Goal: Task Accomplishment & Management: Manage account settings

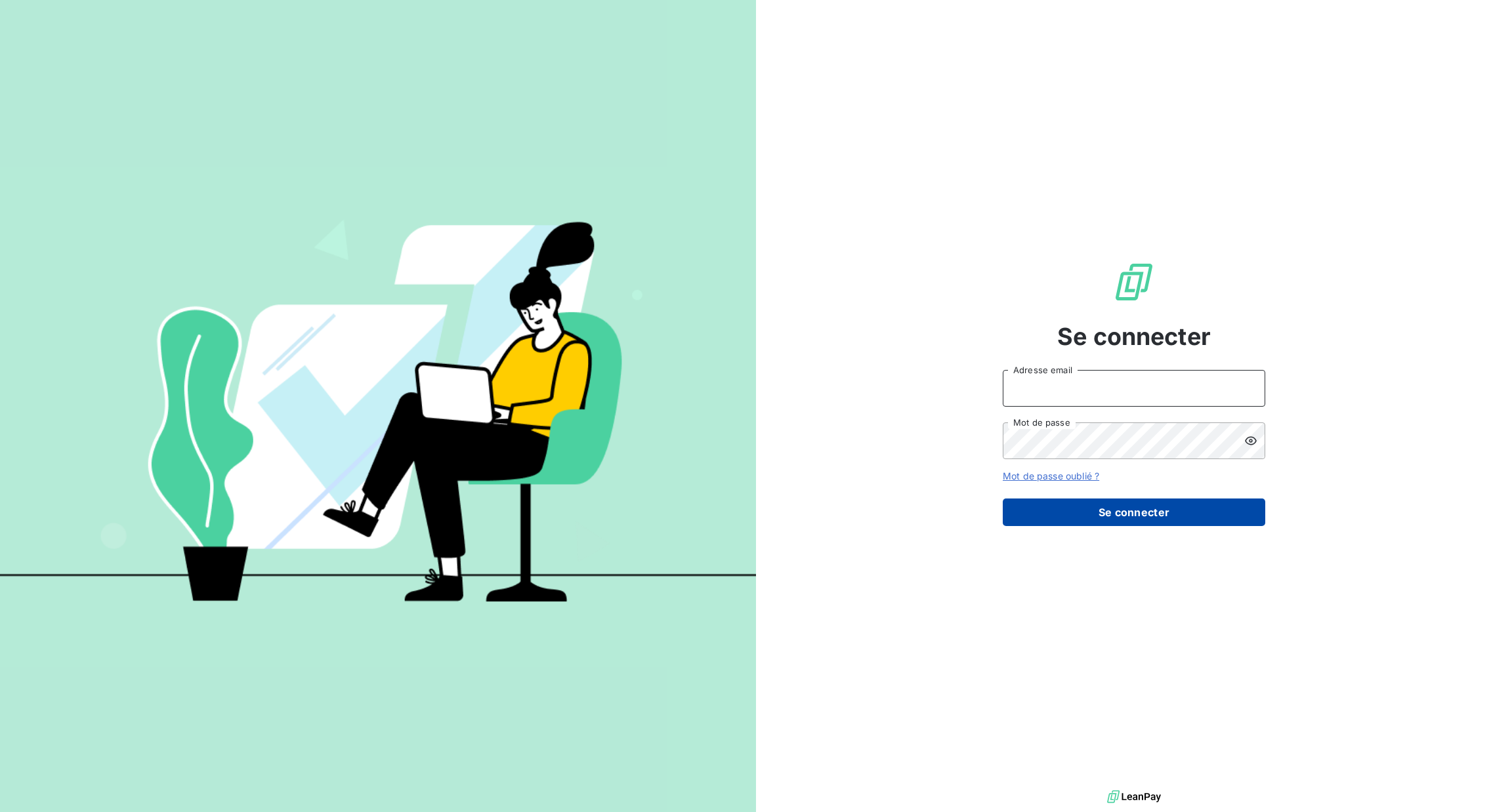
type input "[PERSON_NAME][EMAIL_ADDRESS][DOMAIN_NAME]"
click at [1030, 500] on button "Se connecter" at bounding box center [1134, 512] width 263 height 28
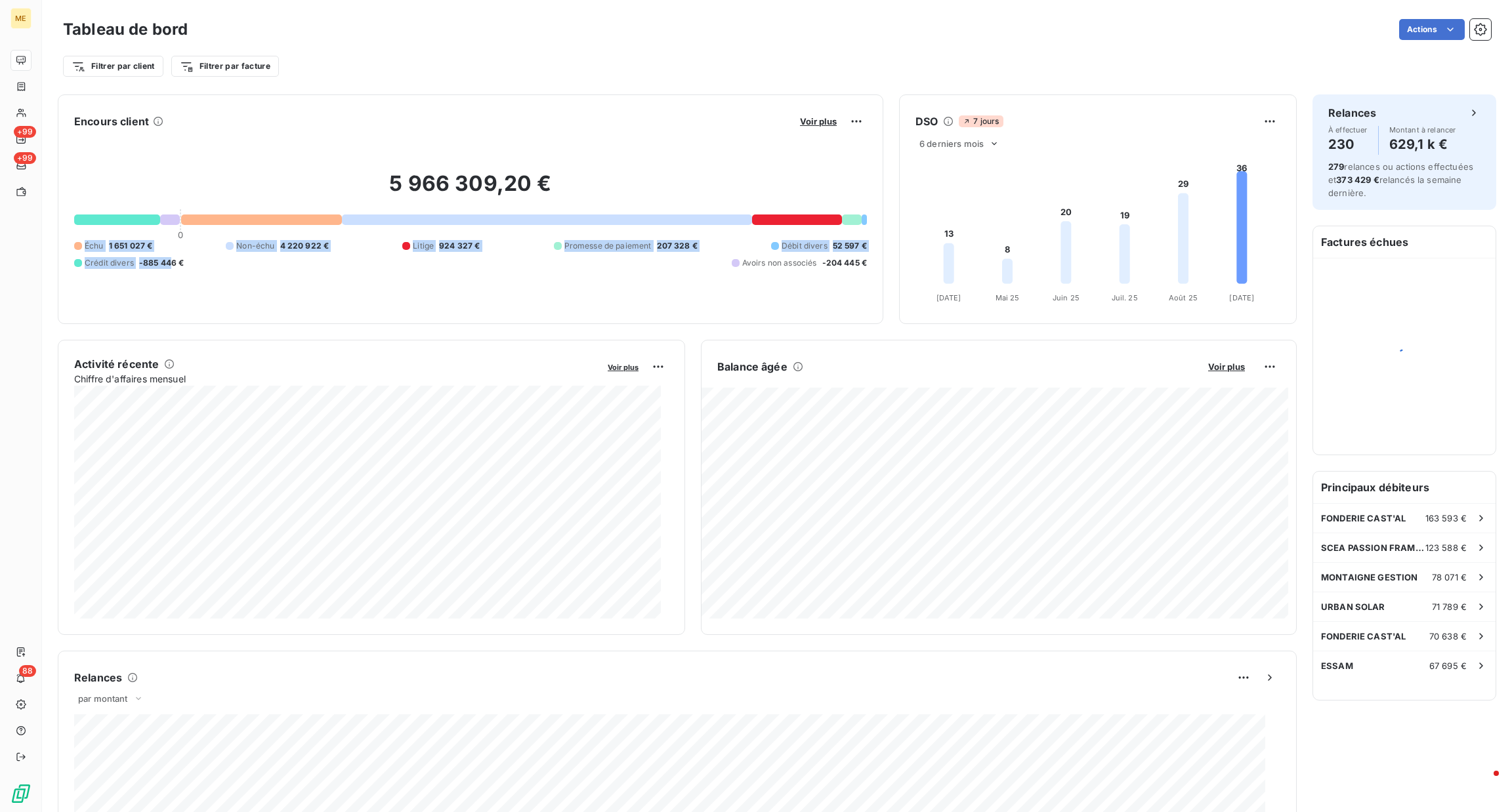
drag, startPoint x: 81, startPoint y: 240, endPoint x: 172, endPoint y: 241, distance: 91.0
click at [172, 241] on div "Échu 1 651 027 € Non-échu 4 220 922 € Litige 924 327 € Promesse de paiement 207…" at bounding box center [470, 255] width 793 height 29
click at [251, 300] on div "5 966 309,20 € 0 Échu 1 651 027 € Non-échu 4 220 922 € Litige 924 327 € Promess…" at bounding box center [470, 219] width 793 height 176
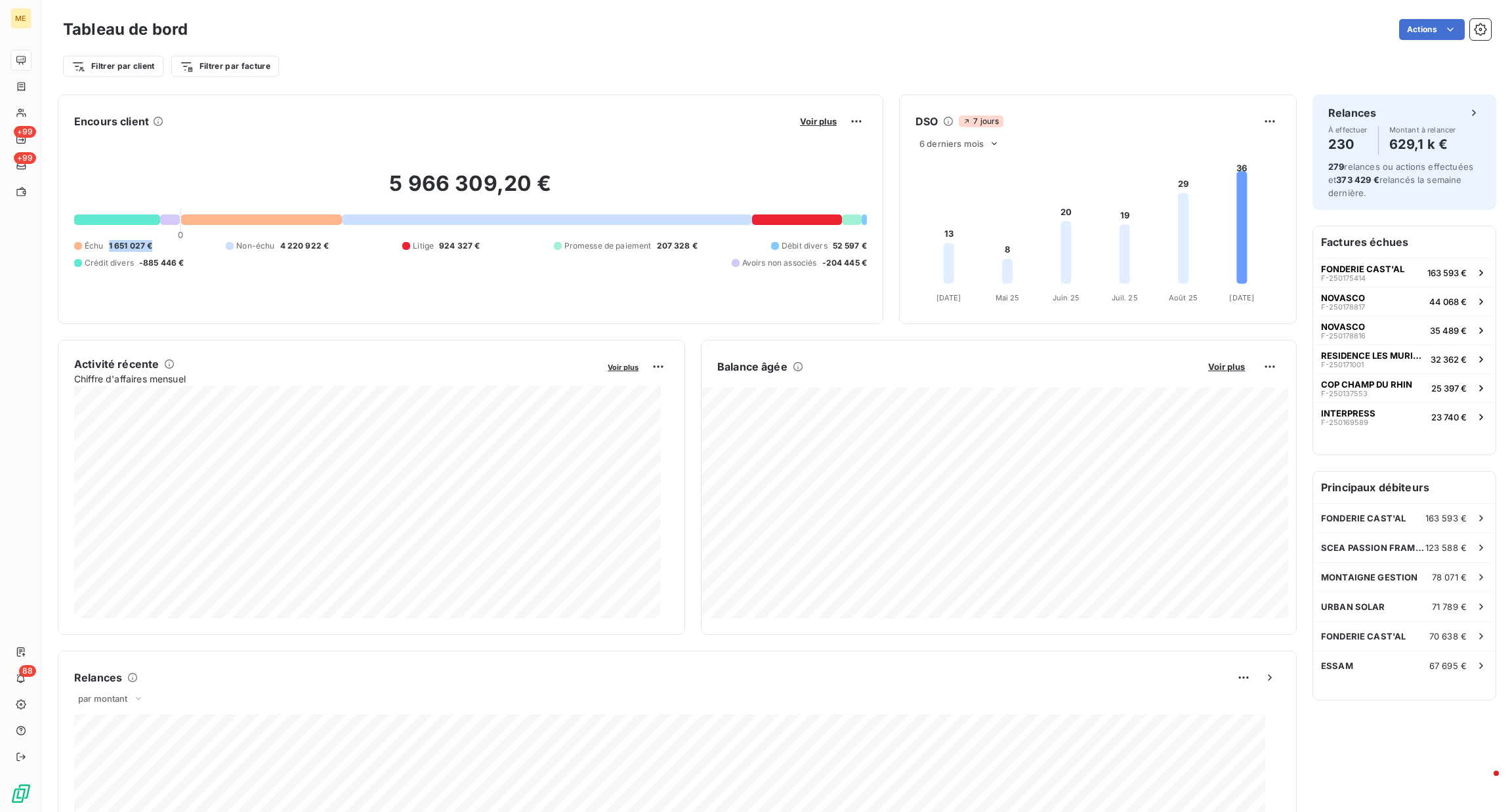
drag, startPoint x: 218, startPoint y: 271, endPoint x: 104, endPoint y: 242, distance: 117.6
click at [104, 242] on div "5 966 309,20 € 0 Échu 1 651 027 € Non-échu 4 220 922 € Litige 924 327 € Promess…" at bounding box center [470, 219] width 793 height 176
click at [371, 280] on div "5 966 309,20 € 0 Échu 1 651 027 € Non-échu 4 220 922 € Litige 924 327 € Promess…" at bounding box center [470, 219] width 793 height 176
click at [1204, 362] on button "Voir plus" at bounding box center [1226, 367] width 44 height 12
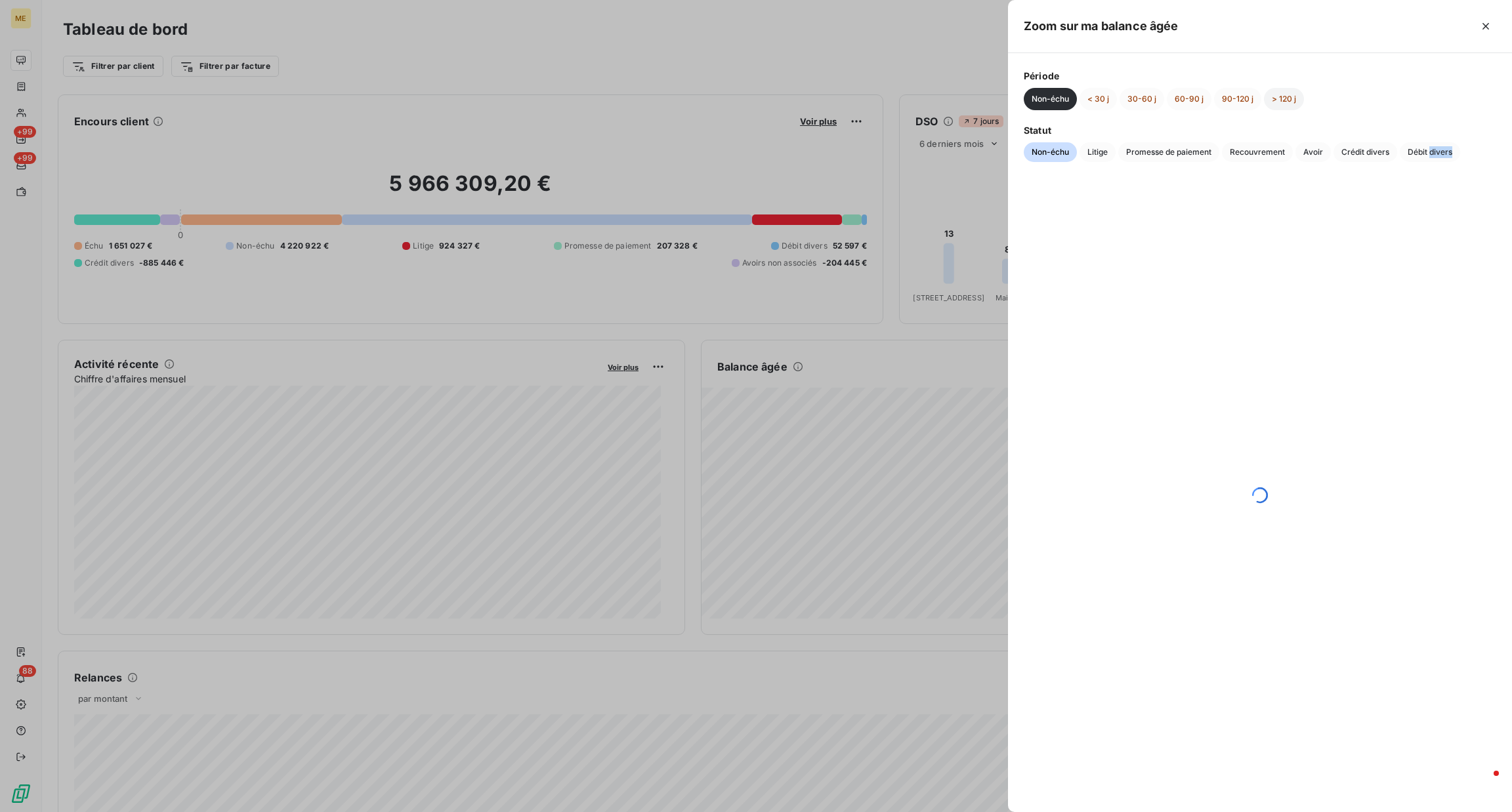
click at [1276, 100] on button "> 120 j" at bounding box center [1284, 99] width 40 height 22
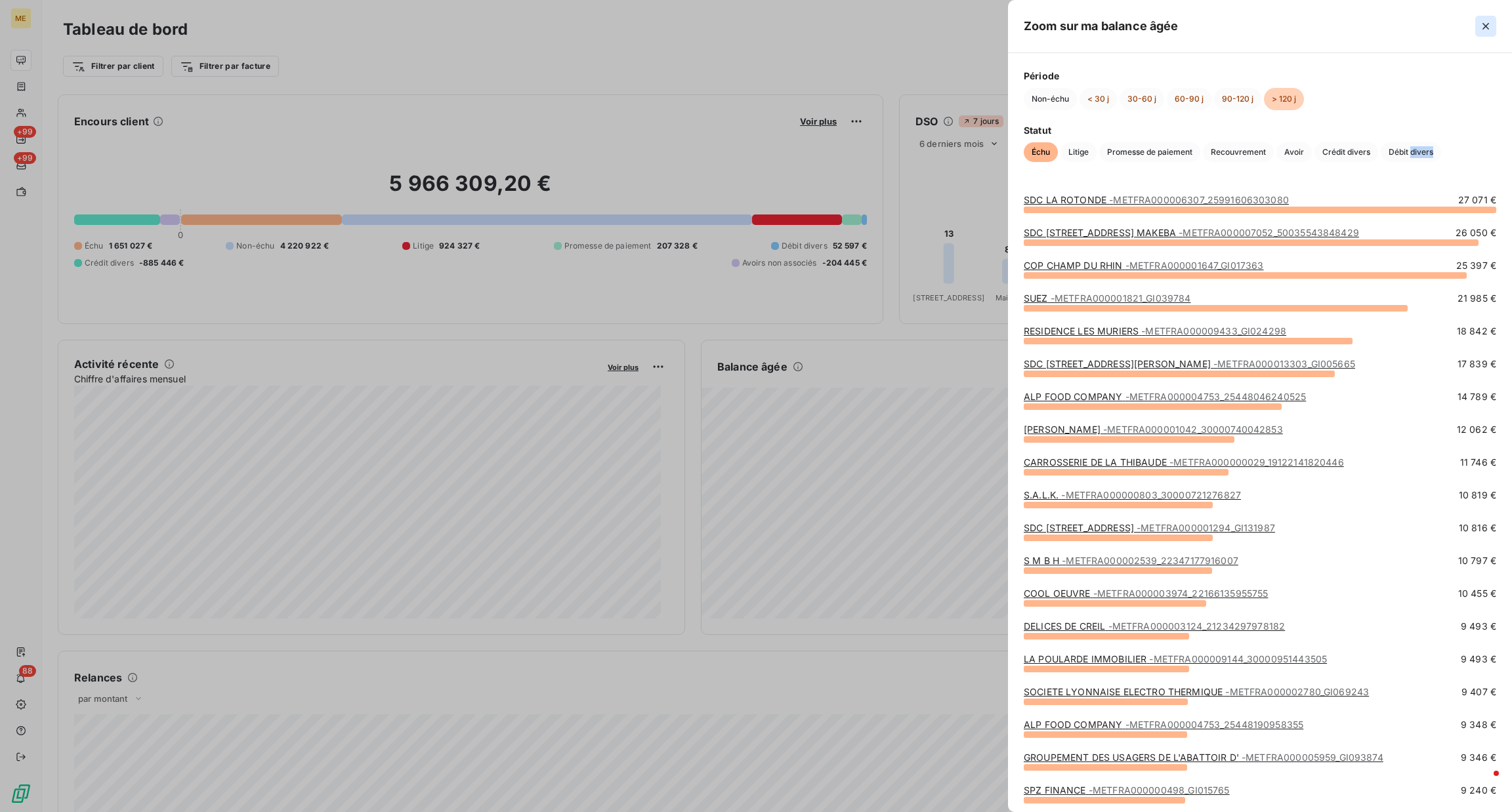
click at [1490, 32] on icon "button" at bounding box center [1486, 26] width 13 height 13
